Goal: Task Accomplishment & Management: Manage account settings

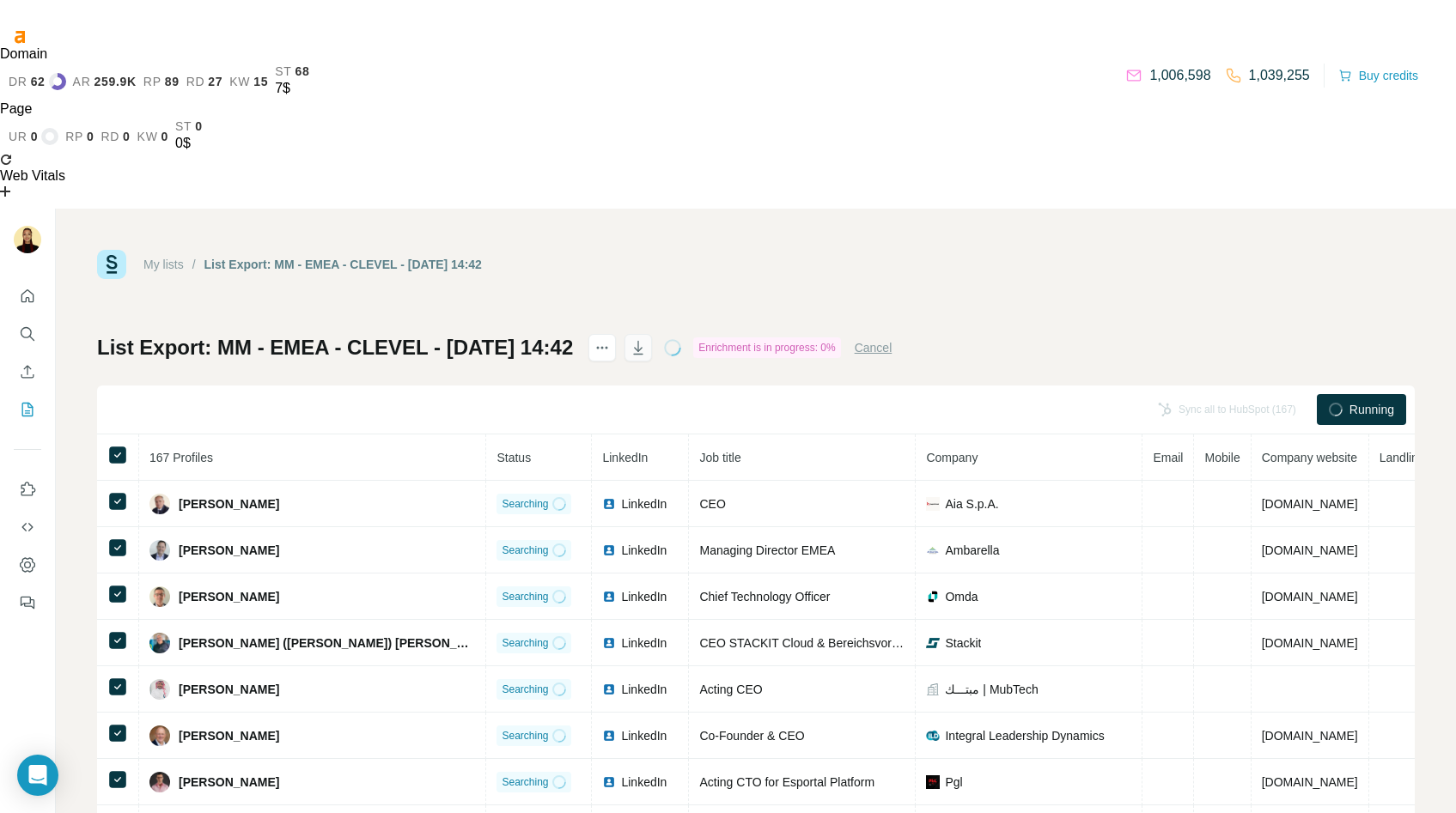
click at [646, 339] on icon "button" at bounding box center [637, 347] width 17 height 17
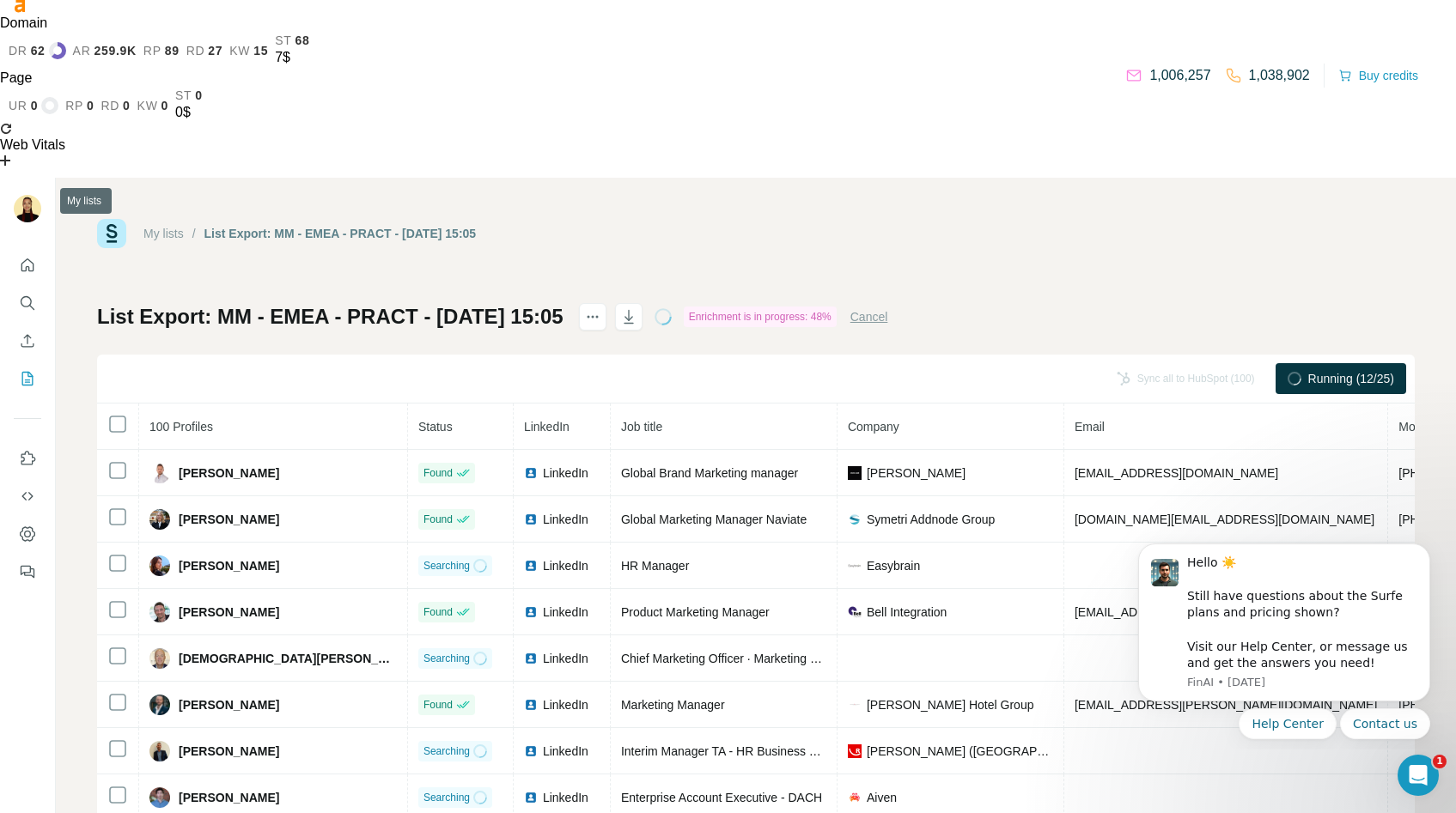
click at [31, 363] on button "My lists" at bounding box center [27, 379] width 27 height 31
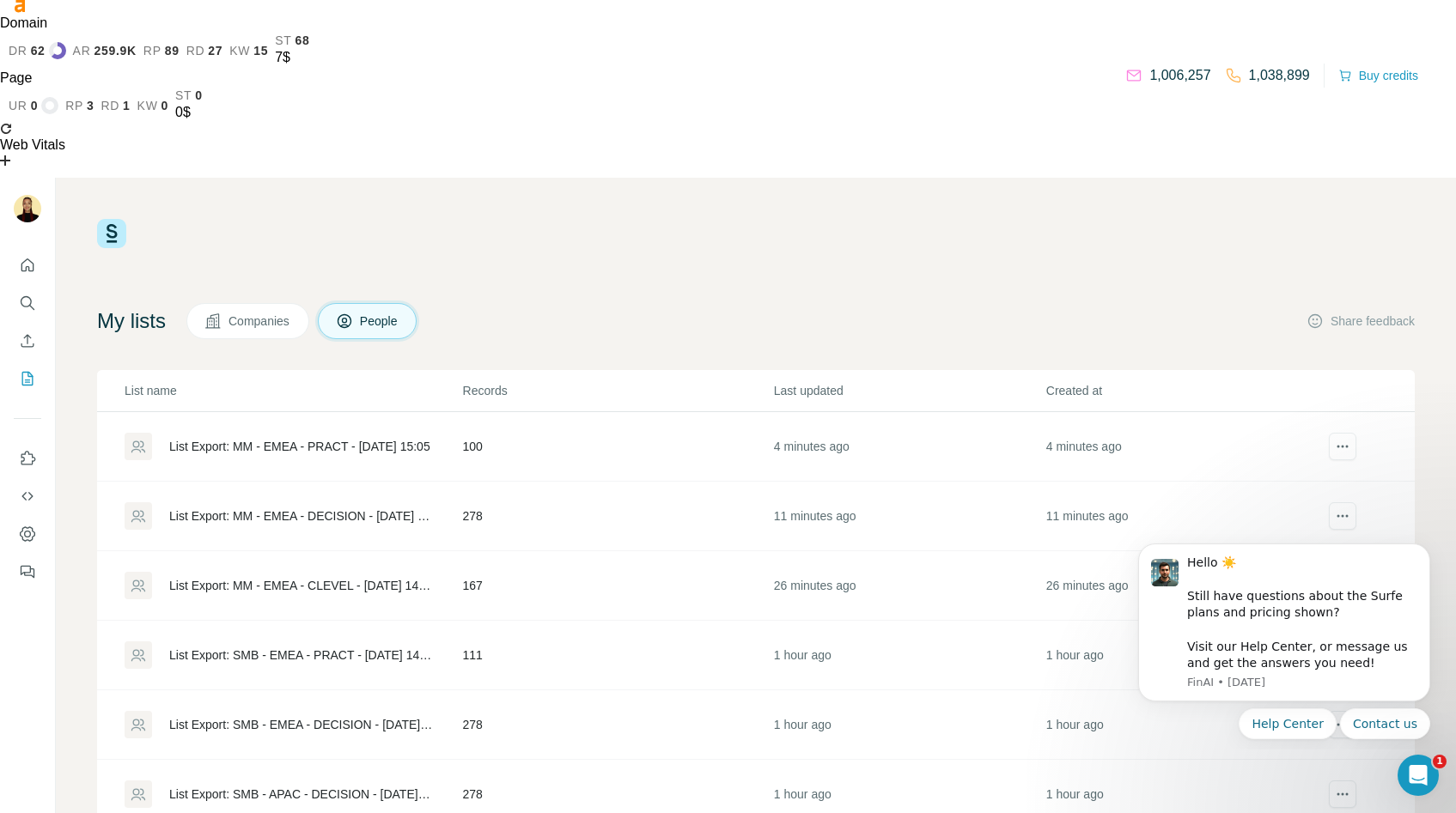
click at [225, 507] on div "List Export: MM - EMEA - DECISION - [DATE] 14:58" at bounding box center [301, 516] width 264 height 17
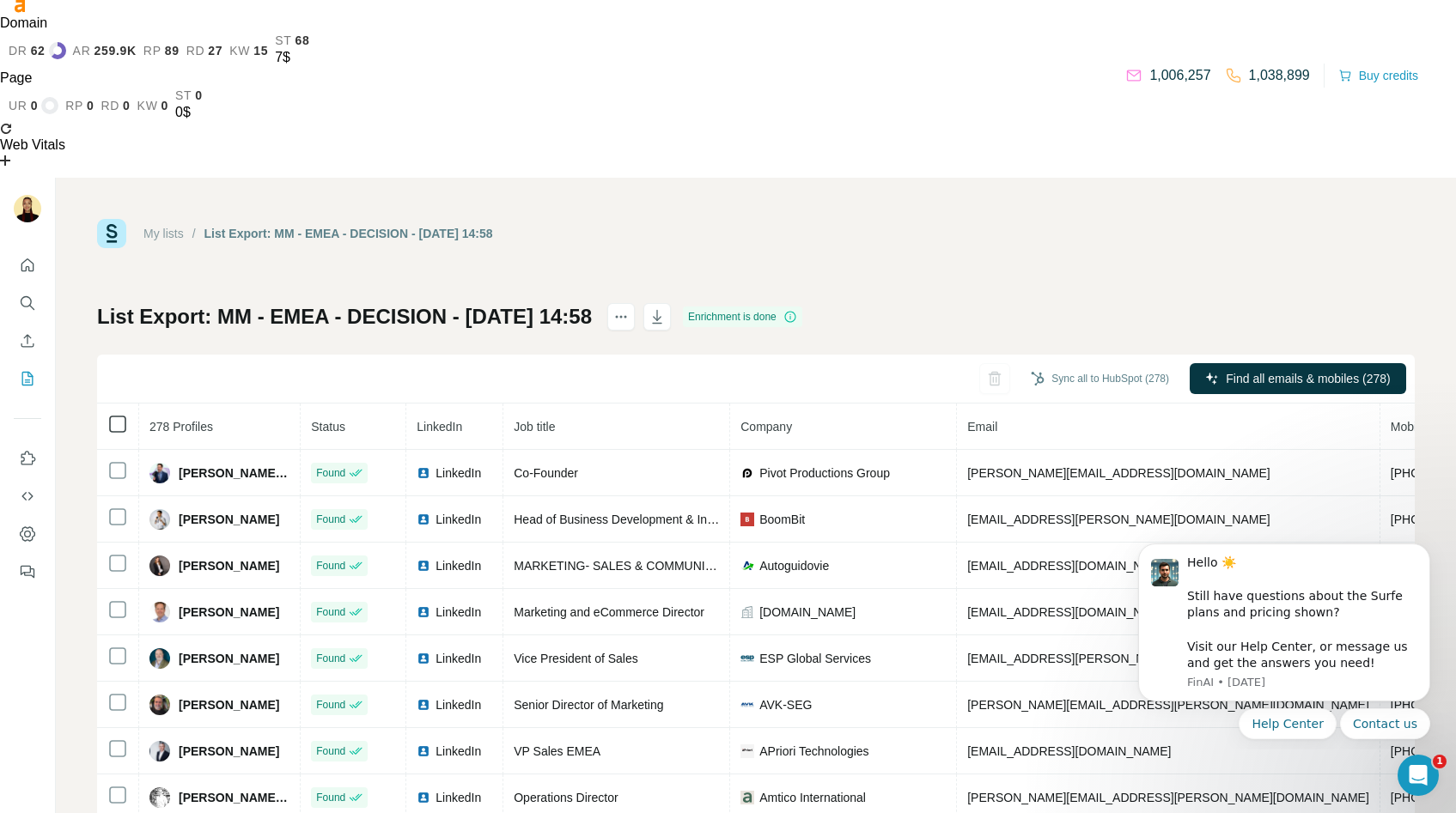
click at [122, 414] on icon at bounding box center [117, 424] width 21 height 21
click at [665, 308] on icon "button" at bounding box center [656, 316] width 17 height 17
click at [23, 371] on icon "My lists" at bounding box center [28, 378] width 11 height 14
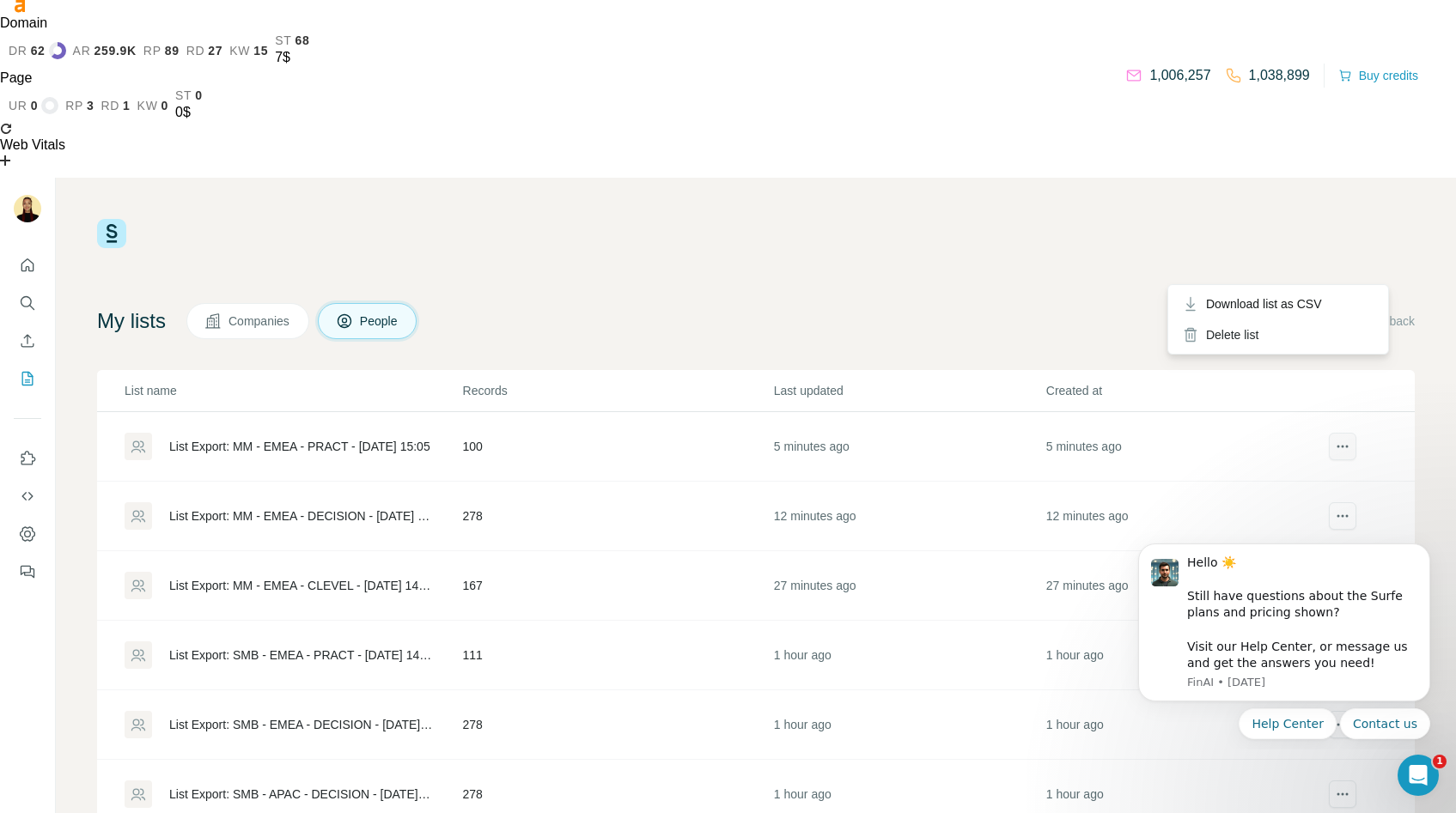
click at [1329, 433] on button "actions" at bounding box center [1342, 446] width 27 height 27
click at [1259, 334] on div "Delete list" at bounding box center [1277, 334] width 213 height 31
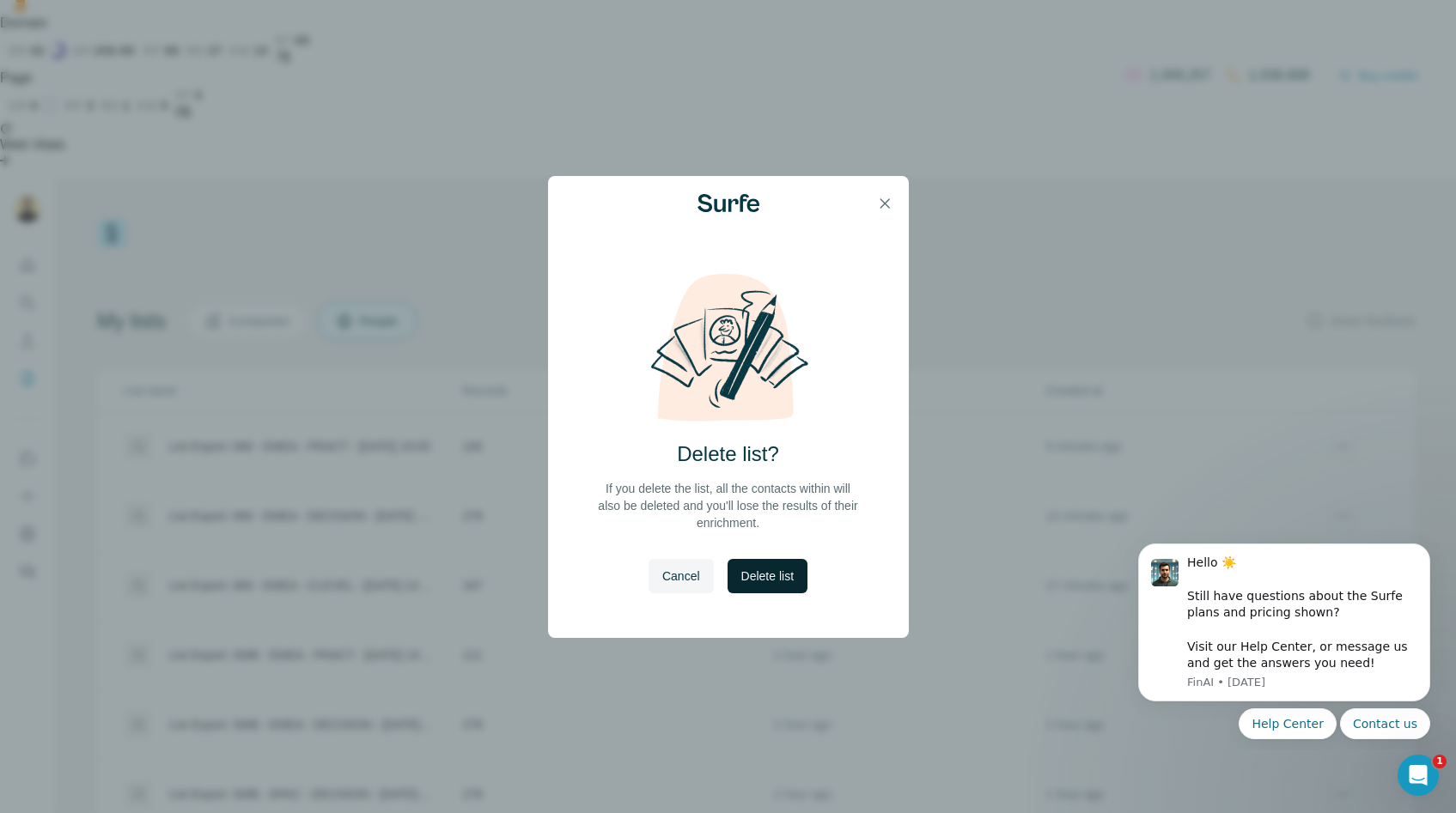
click at [781, 570] on span "Delete list" at bounding box center [767, 576] width 52 height 17
